Goal: Navigation & Orientation: Find specific page/section

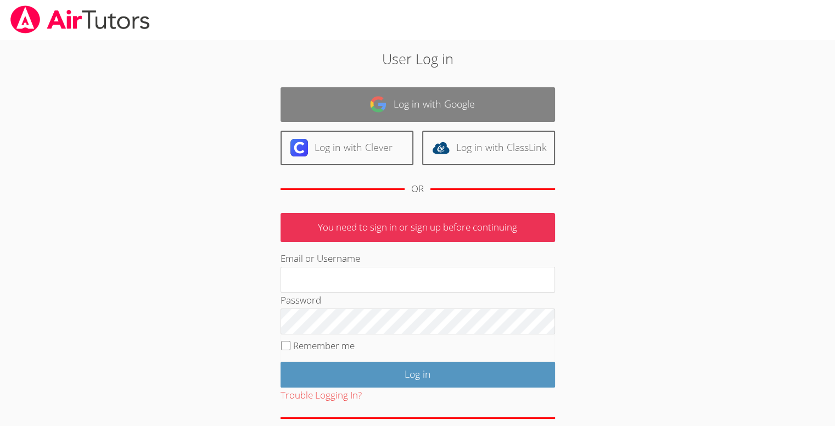
click at [316, 104] on link "Log in with Google" at bounding box center [418, 104] width 275 height 35
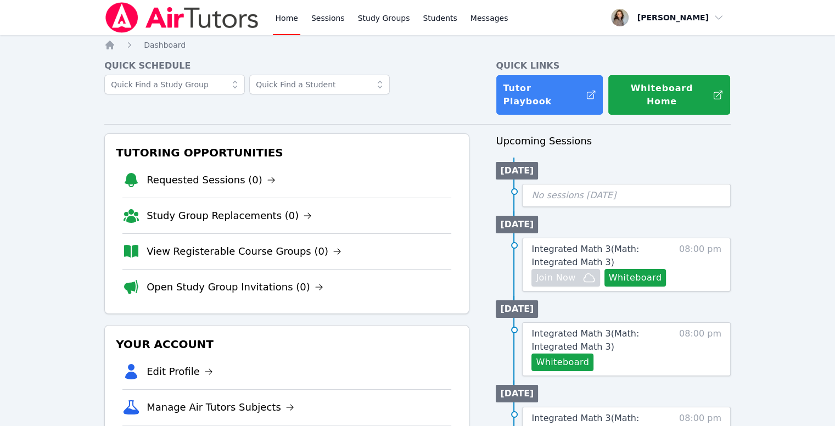
click at [279, 19] on link "Home" at bounding box center [286, 17] width 27 height 35
click at [287, 19] on link "Home" at bounding box center [286, 17] width 27 height 35
